Goal: Task Accomplishment & Management: Manage account settings

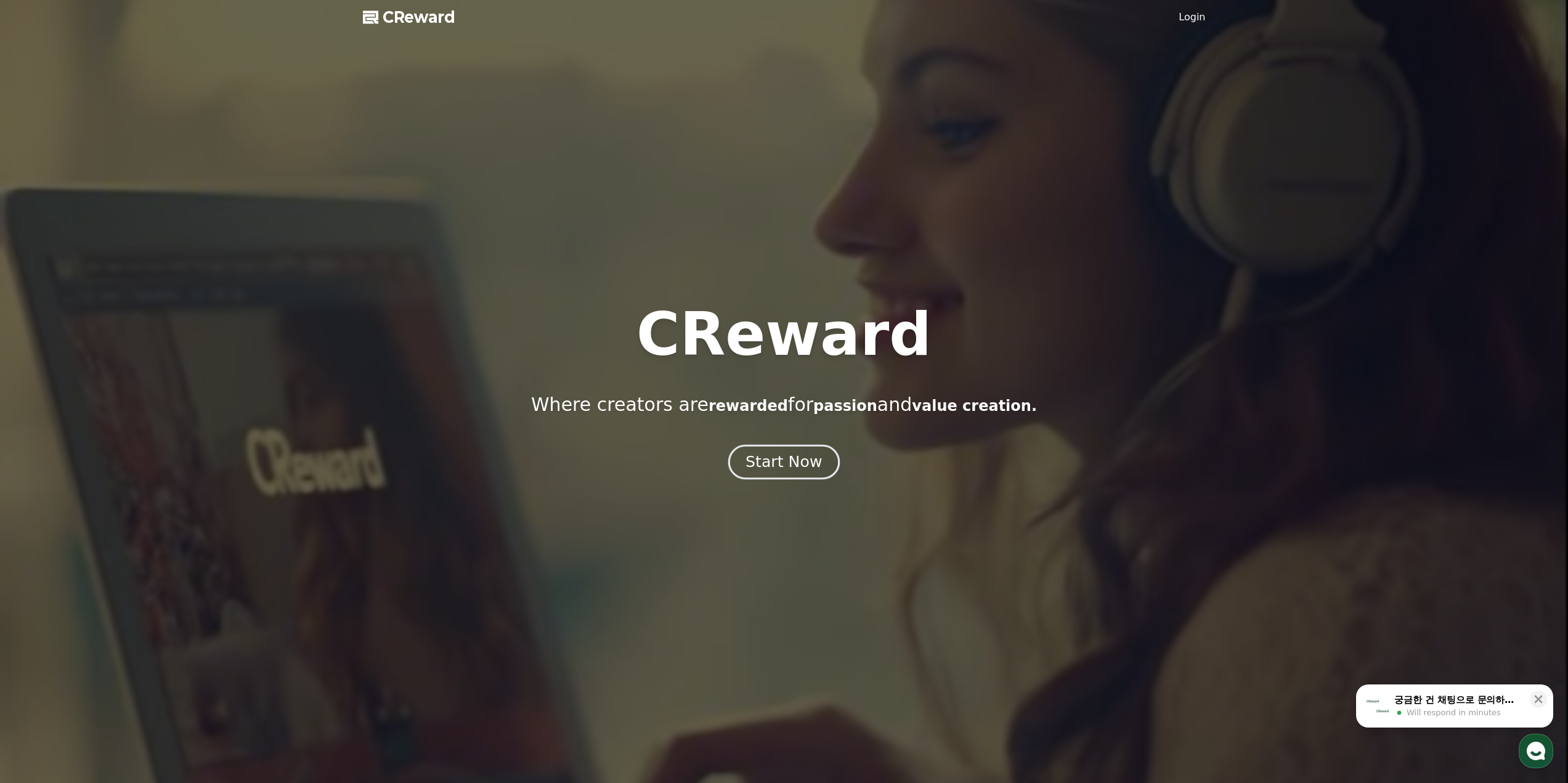
click at [772, 456] on div "Start Now" at bounding box center [784, 462] width 77 height 21
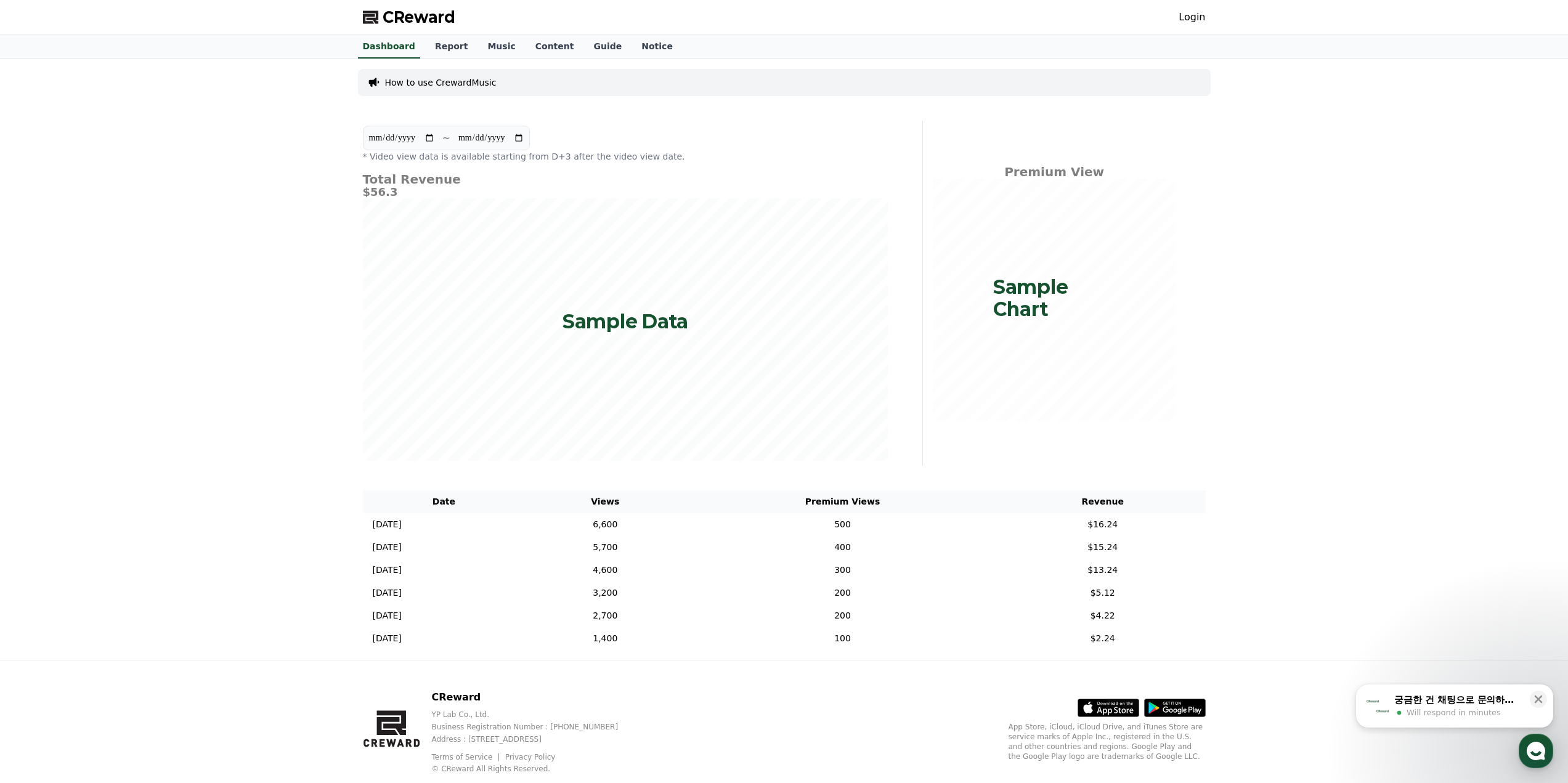
click at [1181, 23] on link "Login" at bounding box center [1191, 17] width 26 height 14
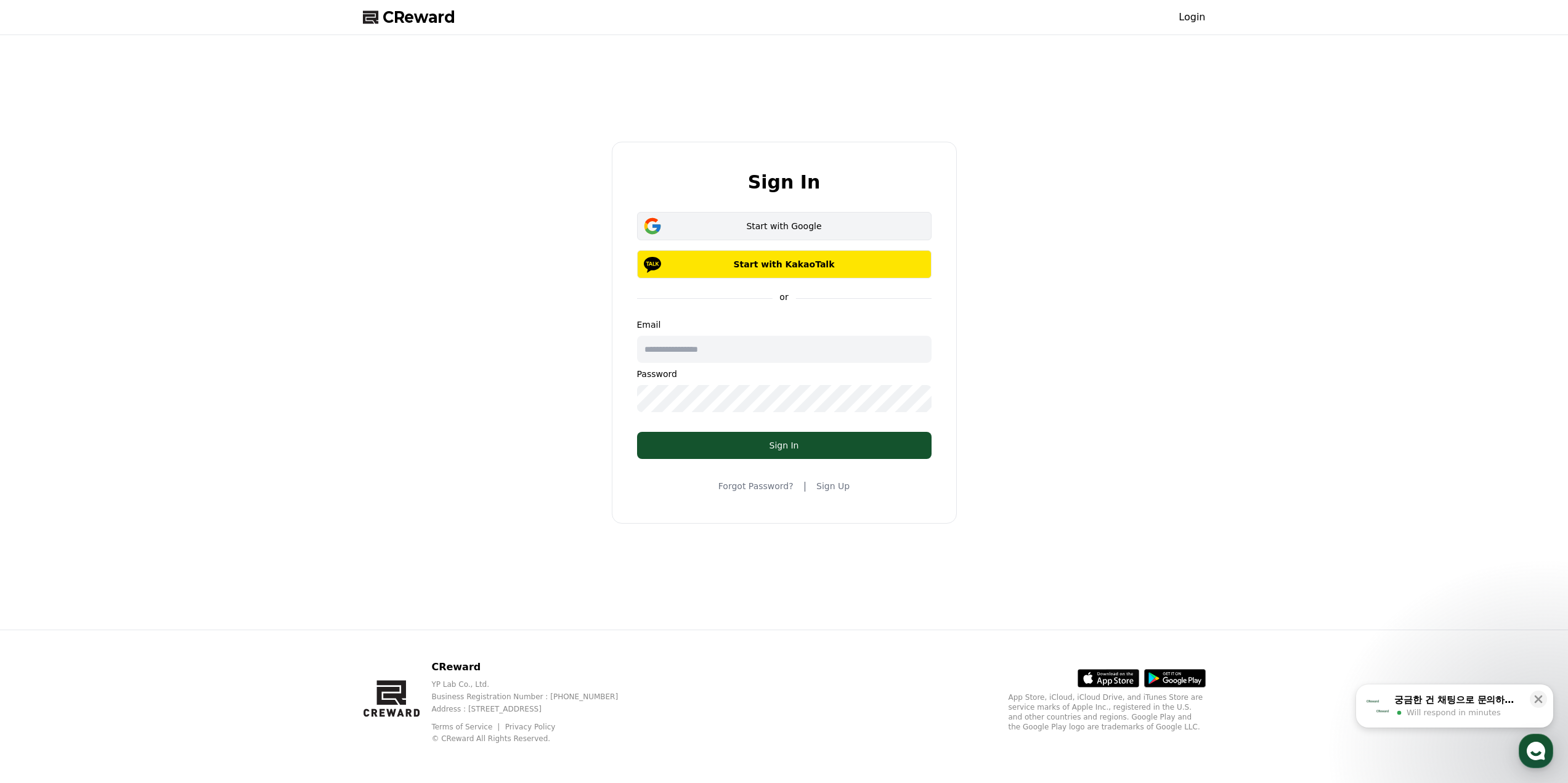
click at [838, 231] on div "Start with Google" at bounding box center [784, 226] width 258 height 13
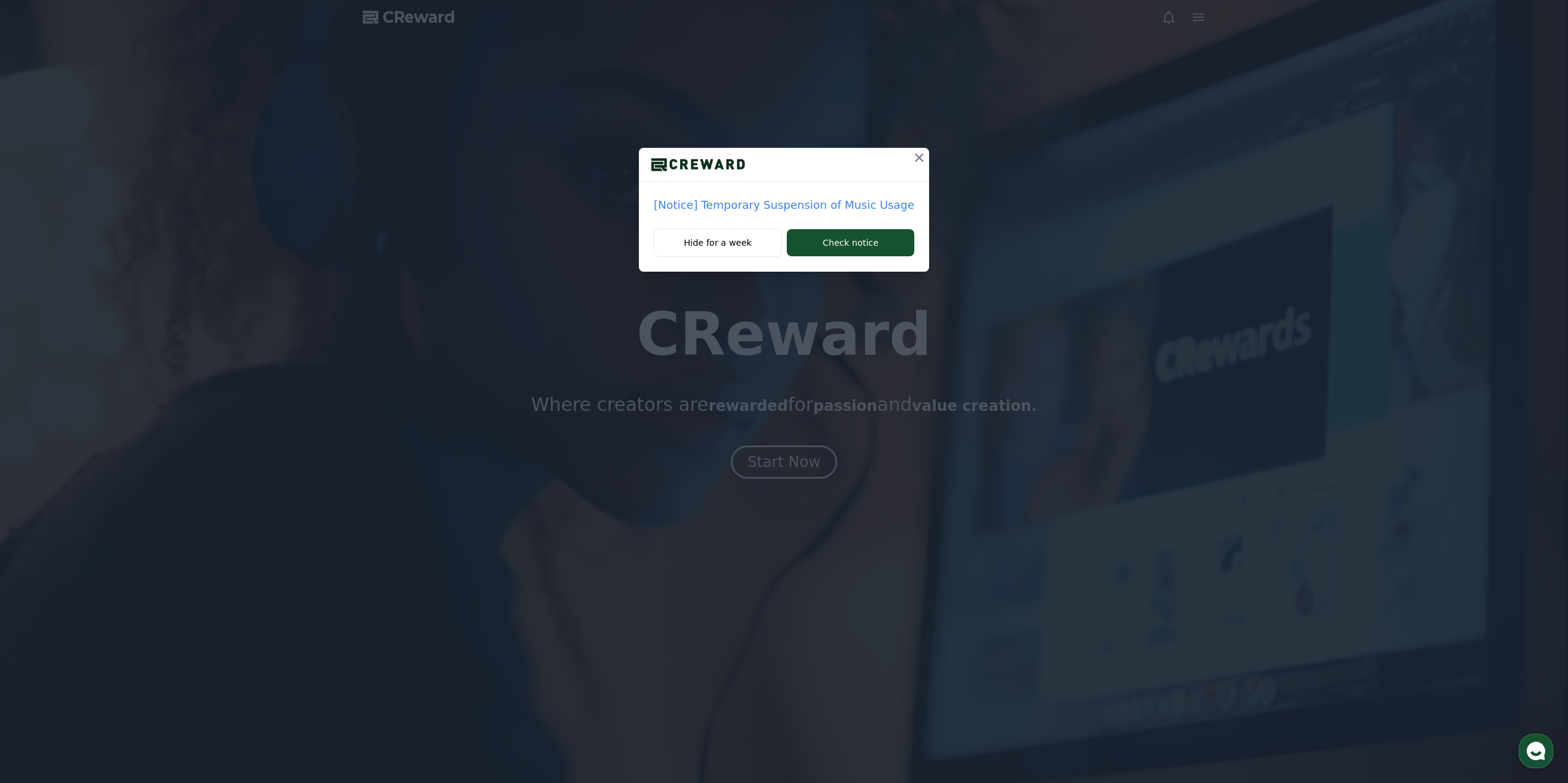
click at [915, 154] on icon at bounding box center [919, 158] width 9 height 9
